Goal: Transaction & Acquisition: Purchase product/service

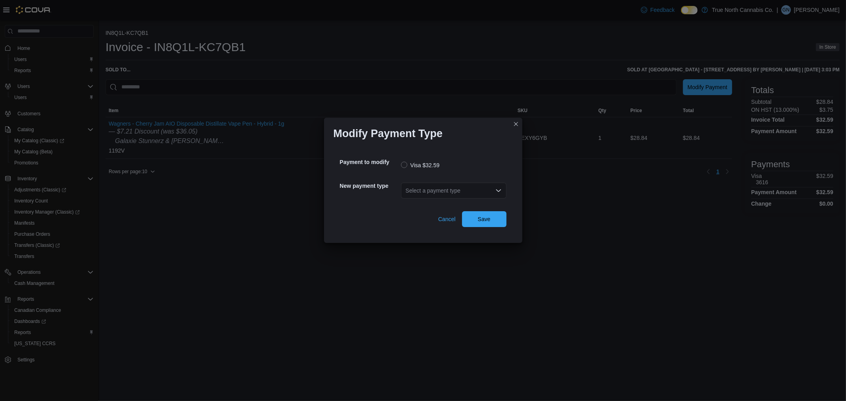
click at [453, 192] on div "Select a payment type" at bounding box center [454, 191] width 106 height 16
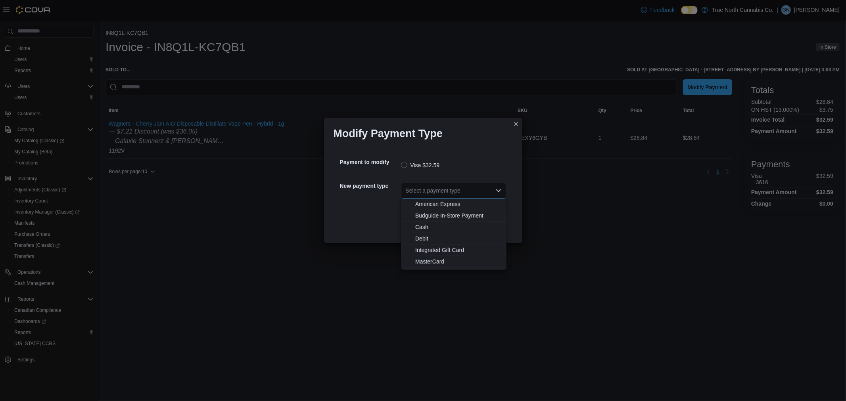
click at [445, 262] on span "MasterCard" at bounding box center [458, 262] width 86 height 8
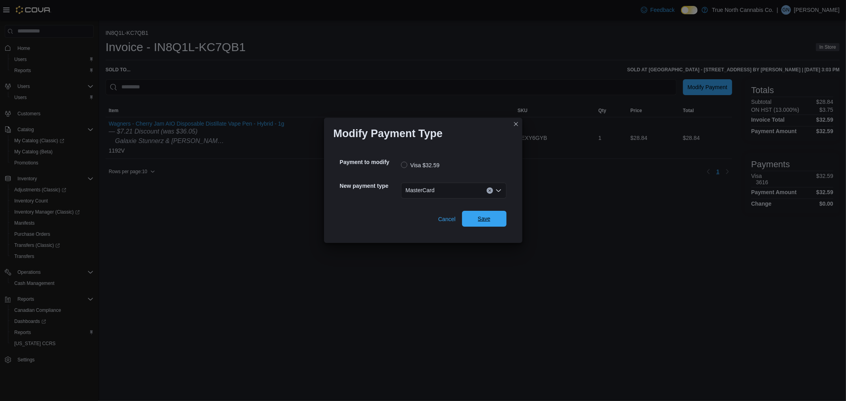
click at [489, 217] on span "Save" at bounding box center [484, 219] width 13 height 8
